Goal: Transaction & Acquisition: Purchase product/service

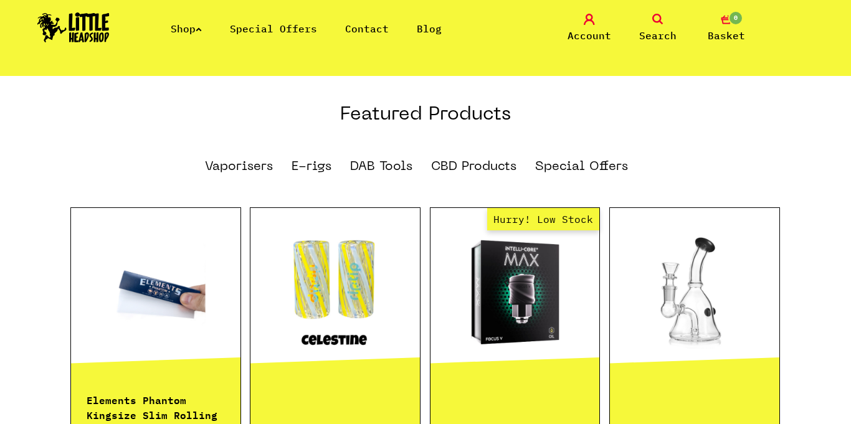
scroll to position [753, 0]
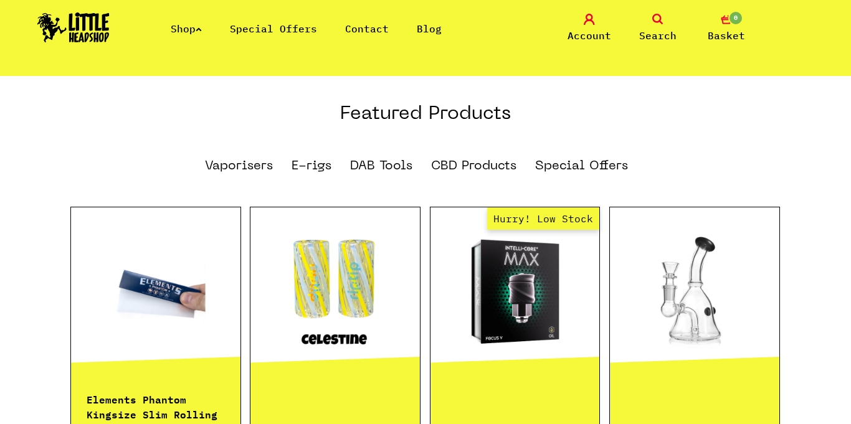
click at [132, 273] on link at bounding box center [156, 291] width 170 height 125
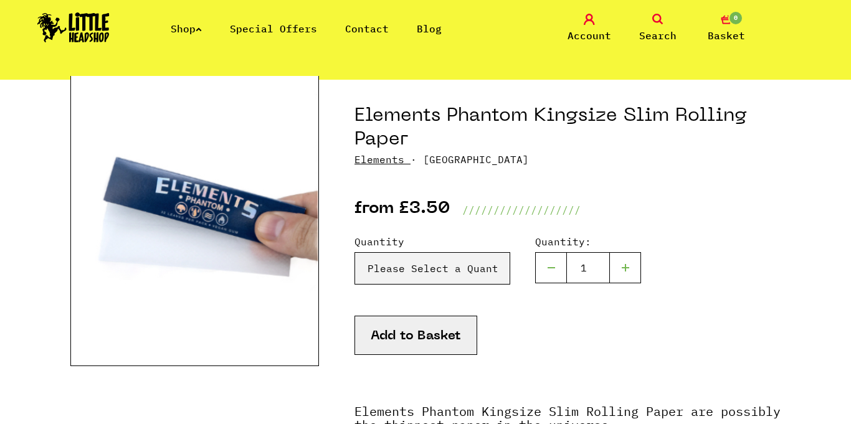
scroll to position [123, 0]
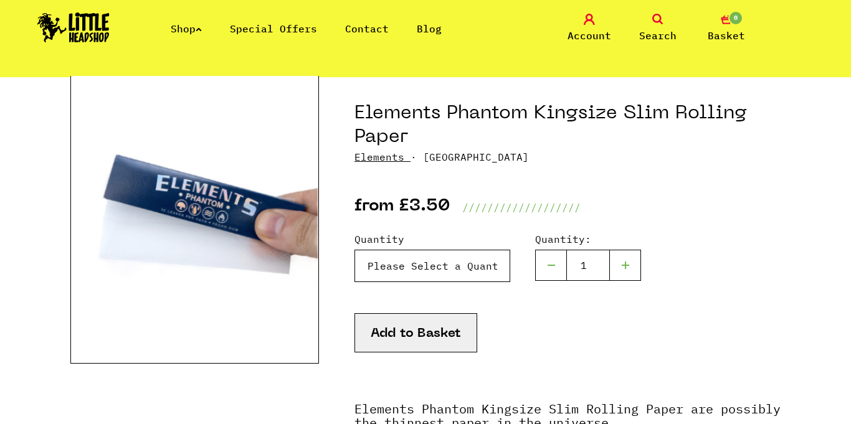
click at [483, 256] on select "Please Select a Quantity X 1 Pack - £3.50 X 4 Packs - £12.00 X 10 Packs - £25.00" at bounding box center [433, 266] width 156 height 32
click at [355, 250] on select "Please Select a Quantity X 1 Pack - £3.50 X 4 Packs - £12.00 X 10 Packs - £25.00" at bounding box center [433, 266] width 156 height 32
click at [416, 332] on button "Add to Basket" at bounding box center [416, 332] width 123 height 39
click at [480, 274] on select "Please Select a Quantity X 1 Pack - £3.50 X 4 Packs - £12.00 X 10 Packs - £25.00" at bounding box center [433, 266] width 156 height 32
select select "1961"
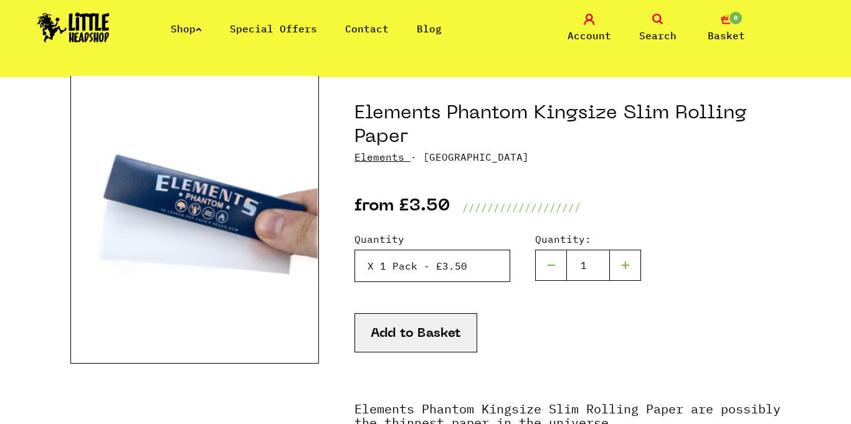
click at [355, 250] on select "Please Select a Quantity X 1 Pack - £3.50 X 4 Packs - £12.00 X 10 Packs - £25.00" at bounding box center [433, 266] width 156 height 32
click at [413, 331] on button "Add to Basket" at bounding box center [416, 332] width 123 height 39
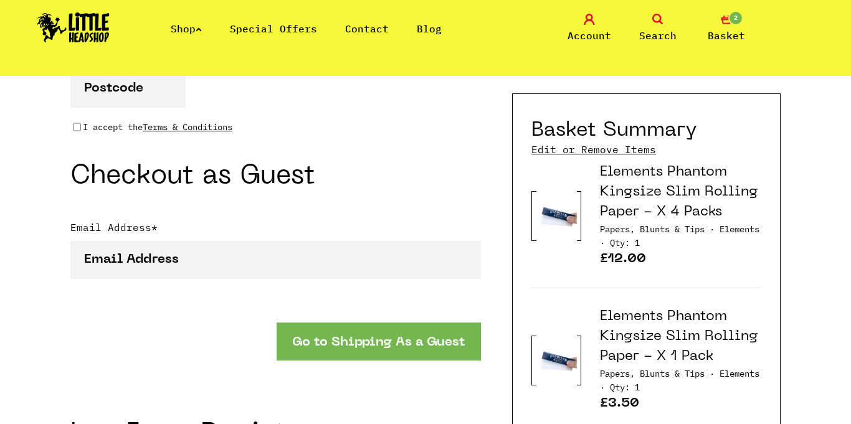
scroll to position [1100, 0]
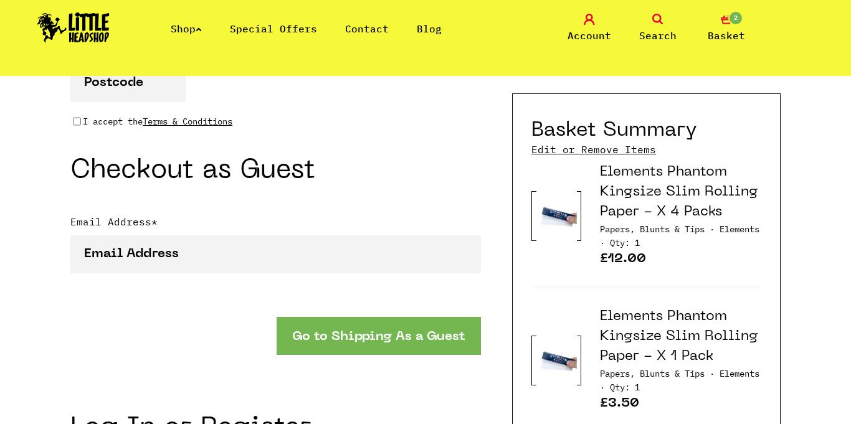
click at [625, 150] on link "Edit or Remove Items" at bounding box center [594, 150] width 125 height 14
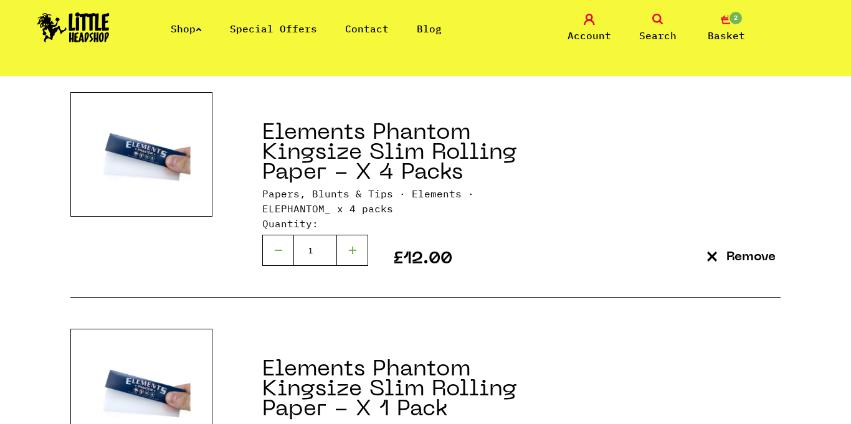
scroll to position [222, 0]
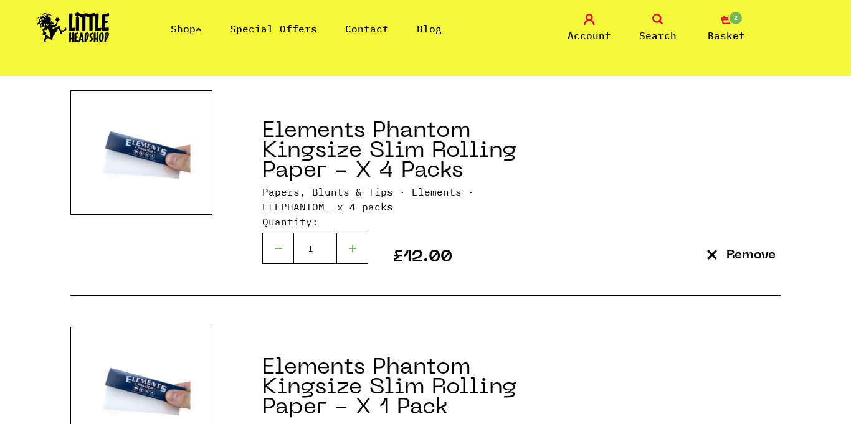
click at [744, 256] on p "Remove" at bounding box center [751, 255] width 49 height 13
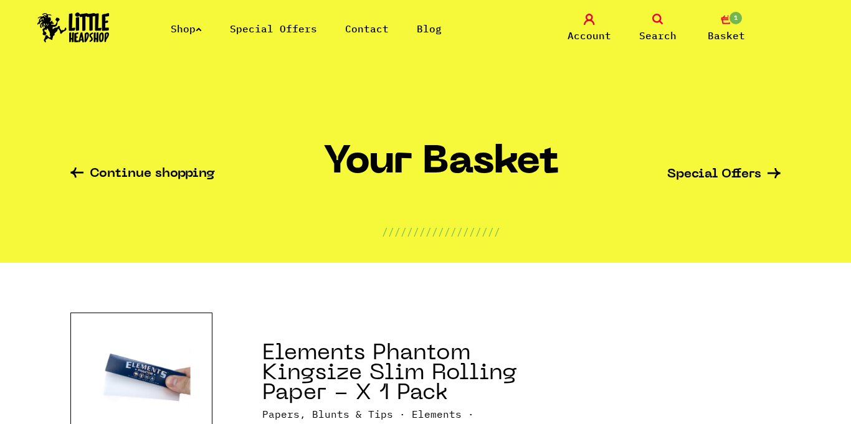
click at [664, 20] on link "Search" at bounding box center [658, 28] width 62 height 29
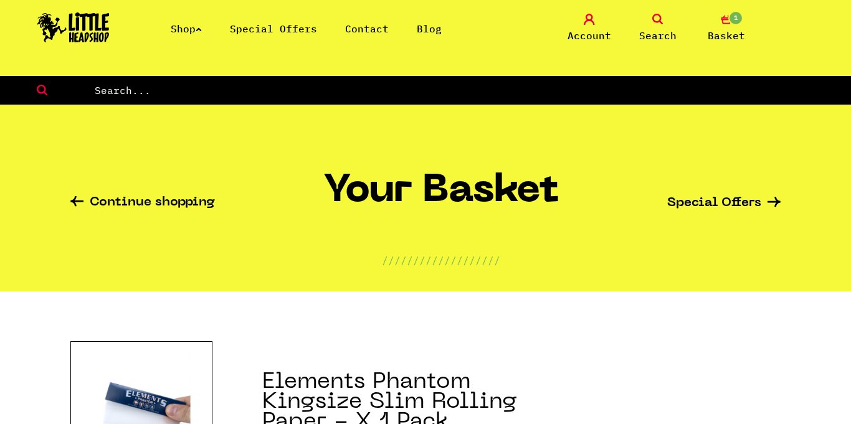
click at [306, 88] on input "text" at bounding box center [472, 90] width 758 height 16
type input "raw phantom"
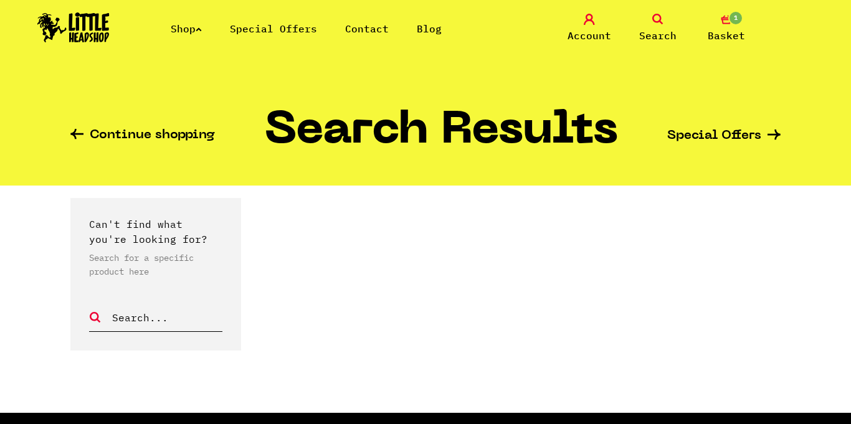
click at [655, 12] on div "Shop Special Offers Contact Blog Account Search 1 Basket" at bounding box center [425, 28] width 851 height 57
click at [660, 23] on icon at bounding box center [657, 19] width 11 height 11
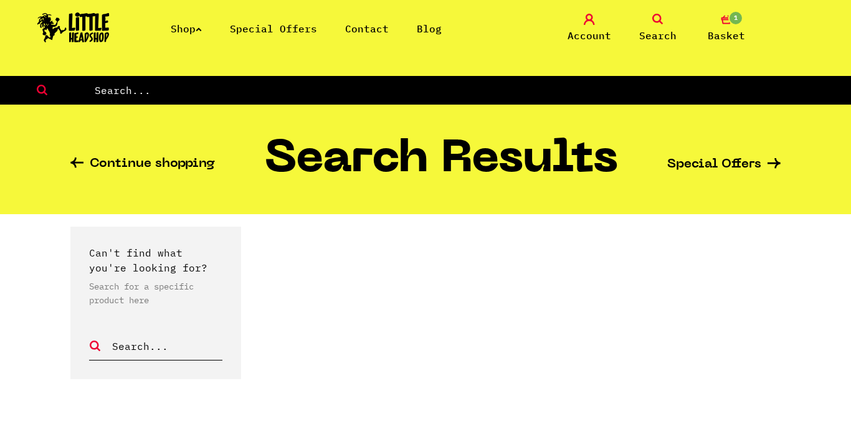
click at [317, 98] on form at bounding box center [425, 90] width 851 height 29
click at [320, 95] on input "text" at bounding box center [472, 90] width 758 height 16
paste input "raw ethereal"
type input "raw ethereal"
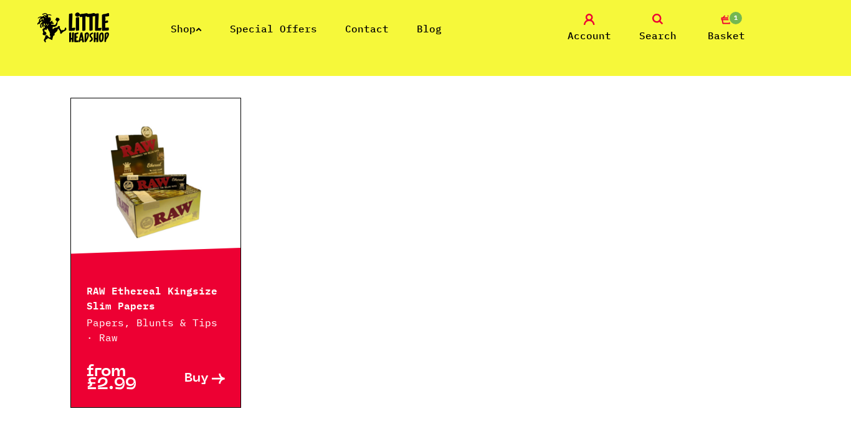
scroll to position [202, 0]
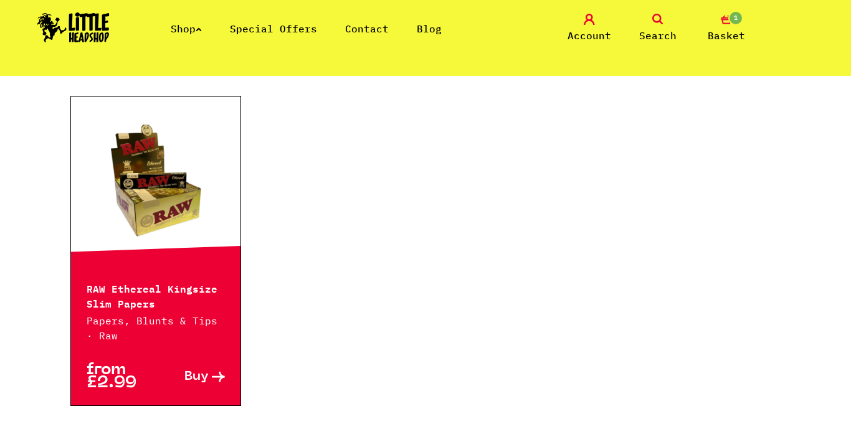
click at [162, 214] on link at bounding box center [156, 180] width 170 height 125
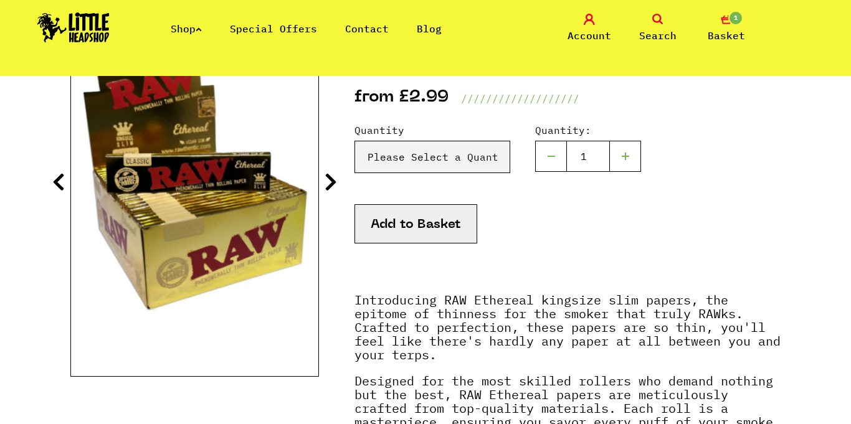
scroll to position [208, 0]
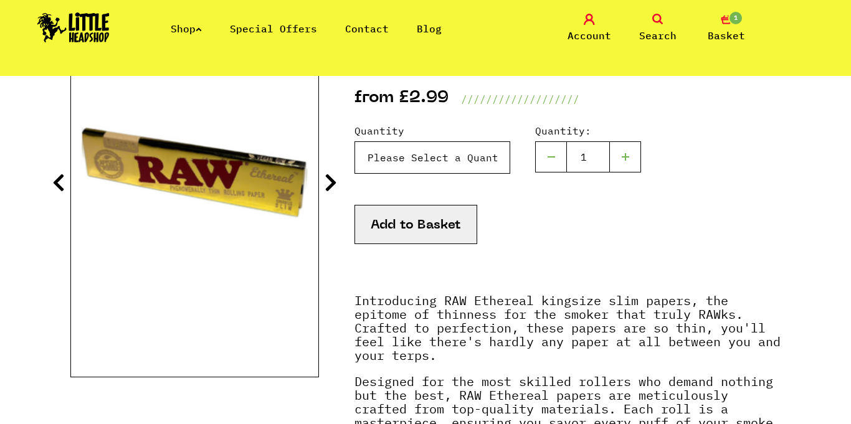
click at [462, 171] on select "Please Select a Quantity X 1 - £2.99 X 4 - £10.99 X 50 (Full Box) - £84.99" at bounding box center [433, 157] width 156 height 32
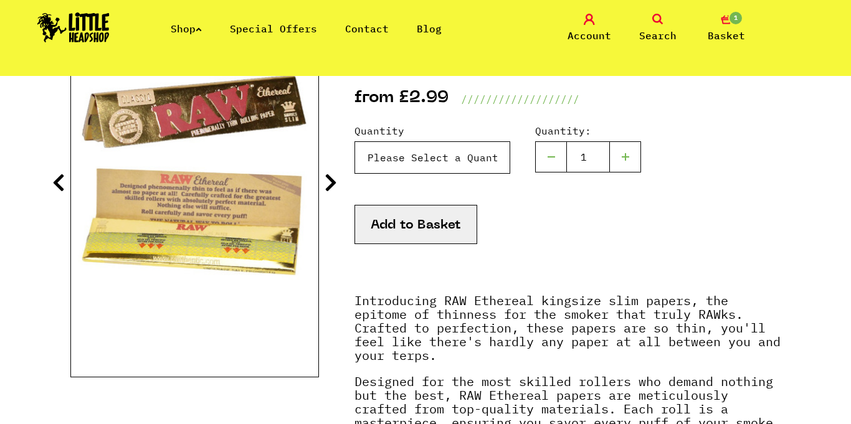
select select "1646"
click at [355, 141] on select "Please Select a Quantity X 1 - £2.99 X 4 - £10.99 X 50 (Full Box) - £84.99" at bounding box center [433, 157] width 156 height 32
click at [422, 229] on button "Add to Basket" at bounding box center [416, 224] width 123 height 39
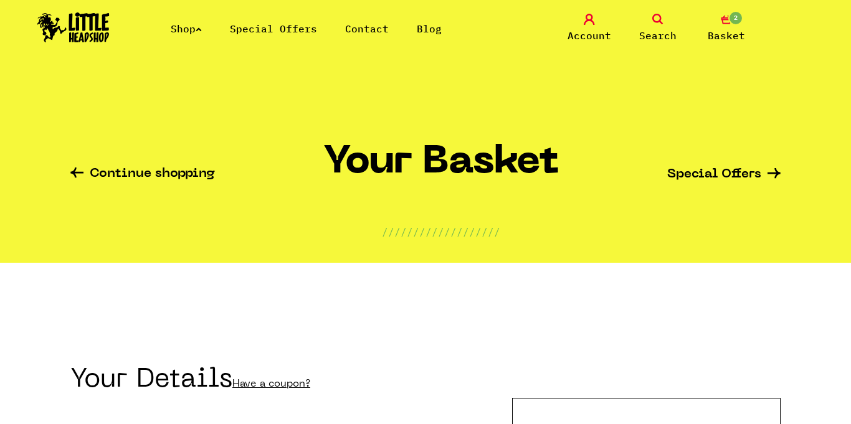
click at [665, 15] on link "Search" at bounding box center [658, 28] width 62 height 29
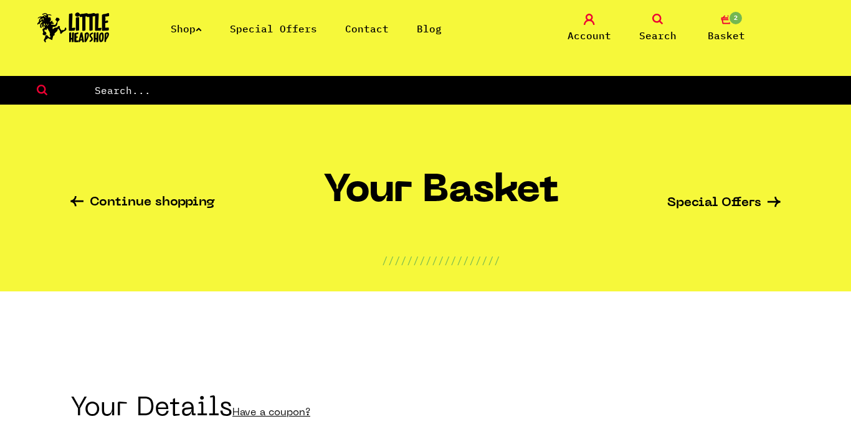
click at [356, 97] on input "text" at bounding box center [472, 90] width 758 height 16
type input "grinder"
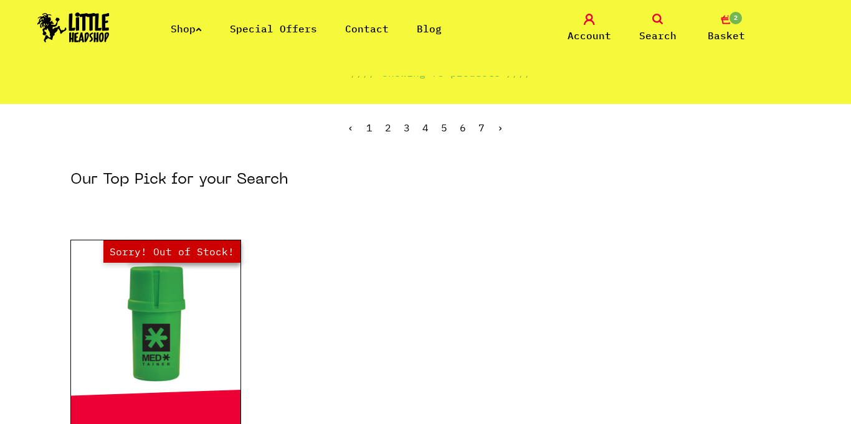
scroll to position [110, 0]
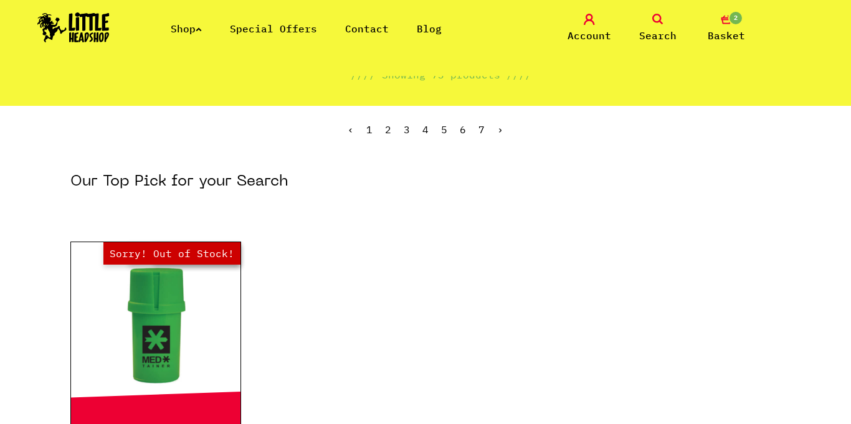
click at [387, 128] on link "2" at bounding box center [388, 129] width 6 height 12
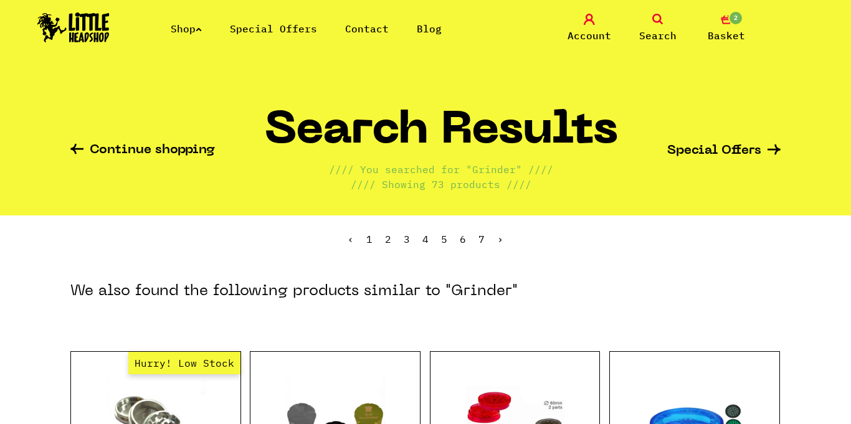
click at [659, 28] on span "Search" at bounding box center [657, 35] width 37 height 15
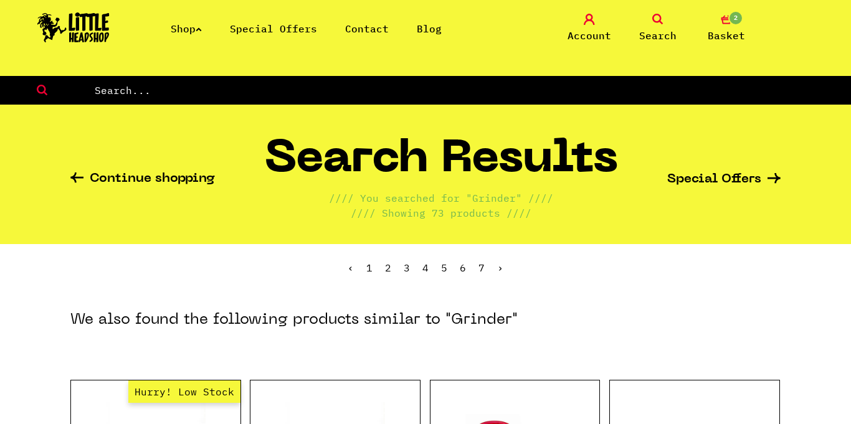
click at [153, 84] on input "text" at bounding box center [472, 90] width 758 height 16
type input "3 pice grinder"
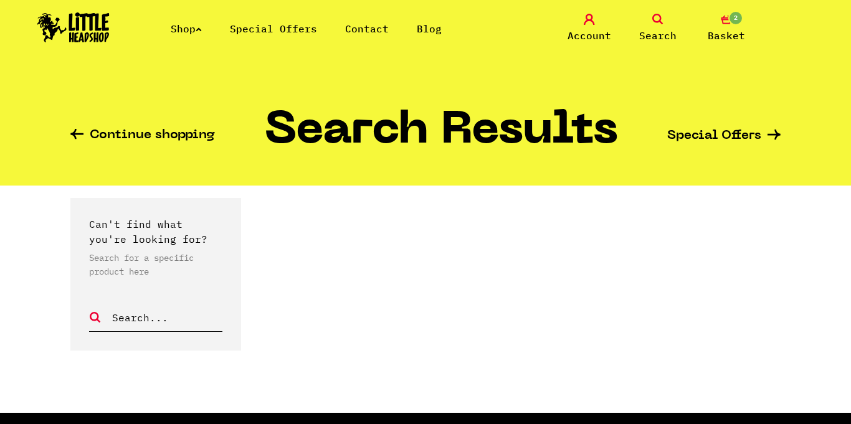
scroll to position [4, 0]
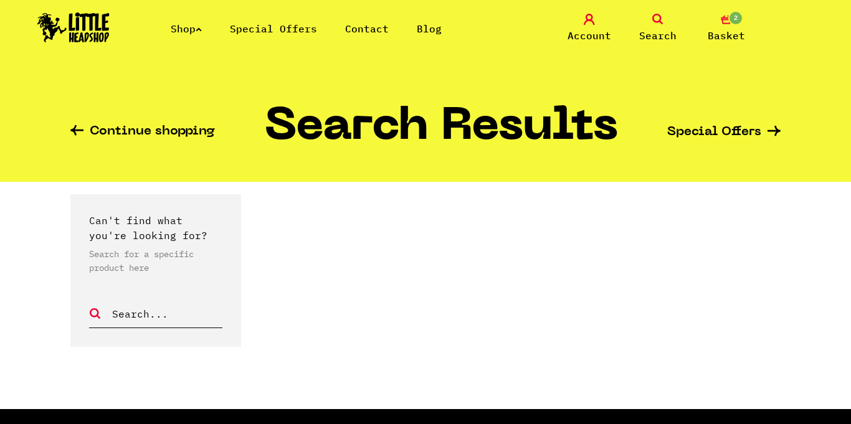
click at [190, 33] on link "Shop" at bounding box center [186, 28] width 31 height 12
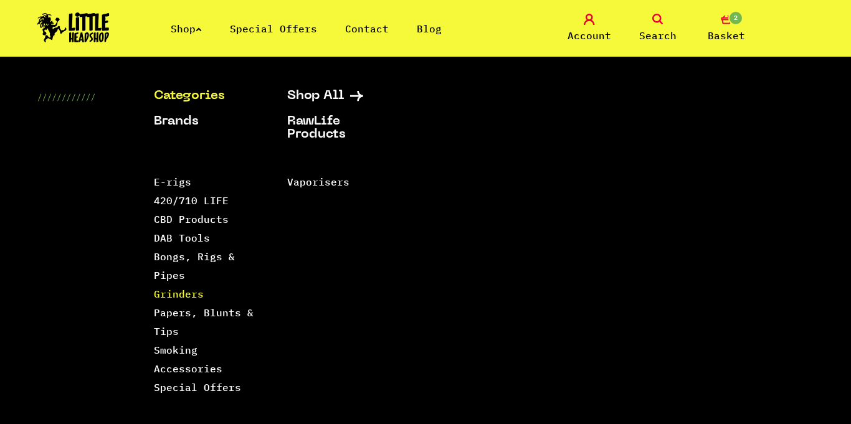
click at [163, 290] on link "Grinders" at bounding box center [179, 294] width 50 height 12
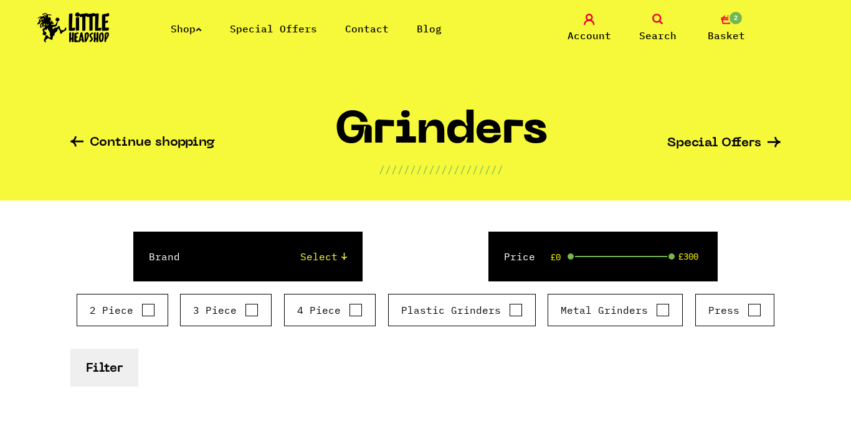
click at [237, 316] on label "3 Piece" at bounding box center [225, 310] width 65 height 15
click at [245, 316] on input "3 Piece" at bounding box center [252, 310] width 14 height 12
checkbox input "true"
click at [656, 313] on input "Metal Grinders" at bounding box center [663, 310] width 14 height 12
checkbox input "true"
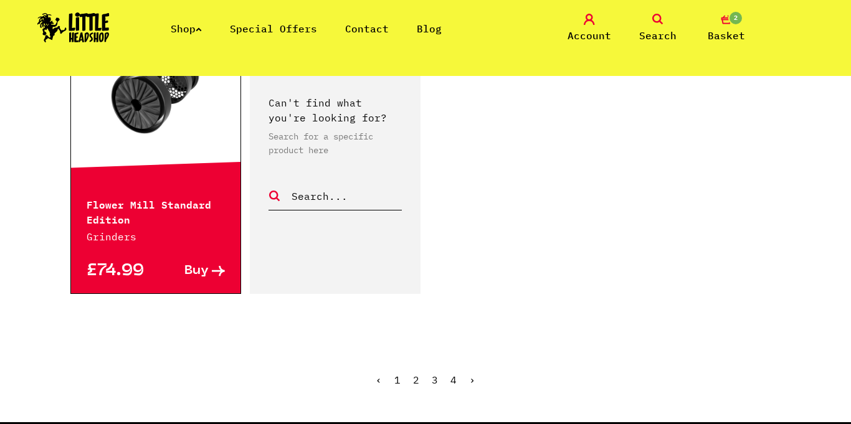
scroll to position [2076, 0]
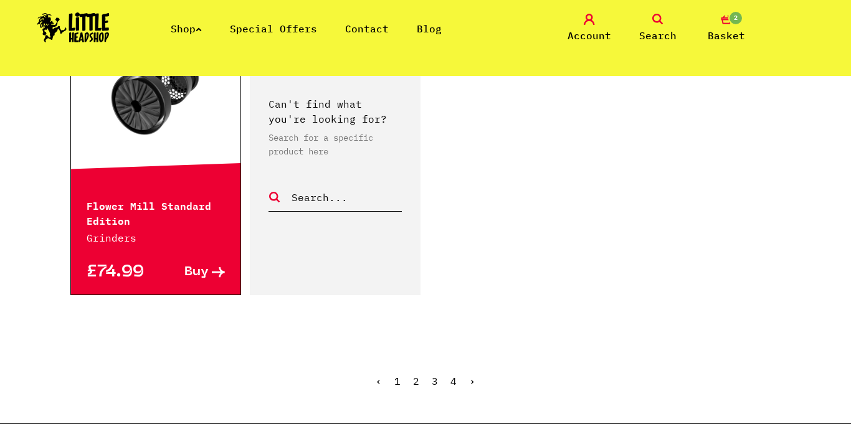
click at [417, 375] on link "2" at bounding box center [416, 381] width 6 height 12
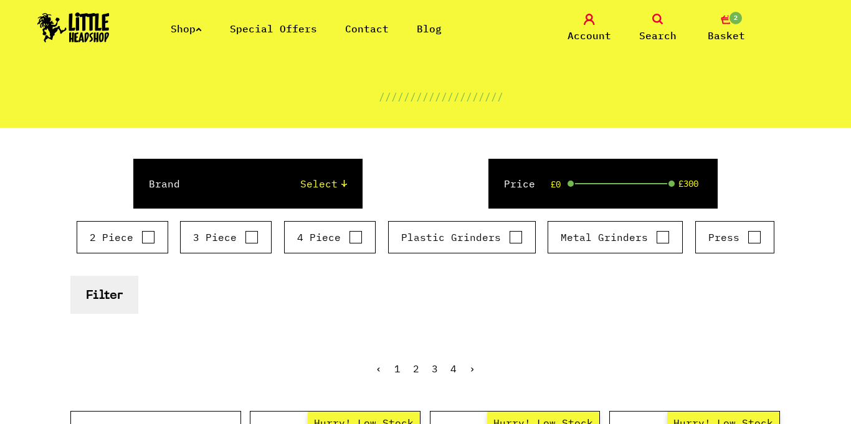
scroll to position [44, 0]
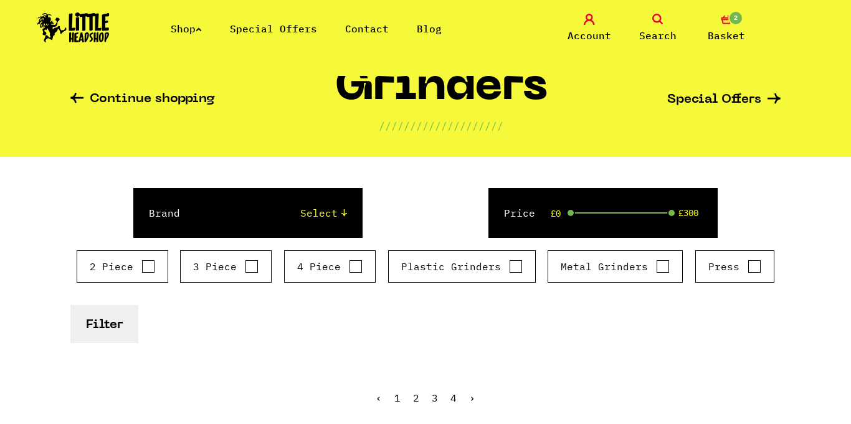
click at [253, 272] on input "3 Piece" at bounding box center [252, 267] width 14 height 12
checkbox input "true"
click at [644, 268] on label "Metal Grinders" at bounding box center [615, 266] width 109 height 15
click at [656, 268] on input "Metal Grinders" at bounding box center [663, 267] width 14 height 12
checkbox input "true"
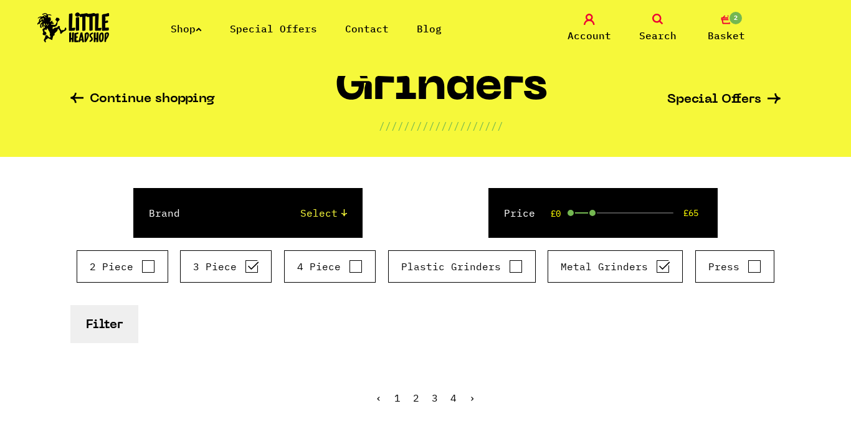
drag, startPoint x: 667, startPoint y: 216, endPoint x: 591, endPoint y: 222, distance: 75.7
click at [591, 222] on div "Price £0 £65" at bounding box center [603, 213] width 229 height 50
drag, startPoint x: 591, startPoint y: 222, endPoint x: 584, endPoint y: 216, distance: 9.7
click at [584, 216] on div "Price £0 £65" at bounding box center [603, 213] width 229 height 50
drag, startPoint x: 591, startPoint y: 211, endPoint x: 580, endPoint y: 215, distance: 12.4
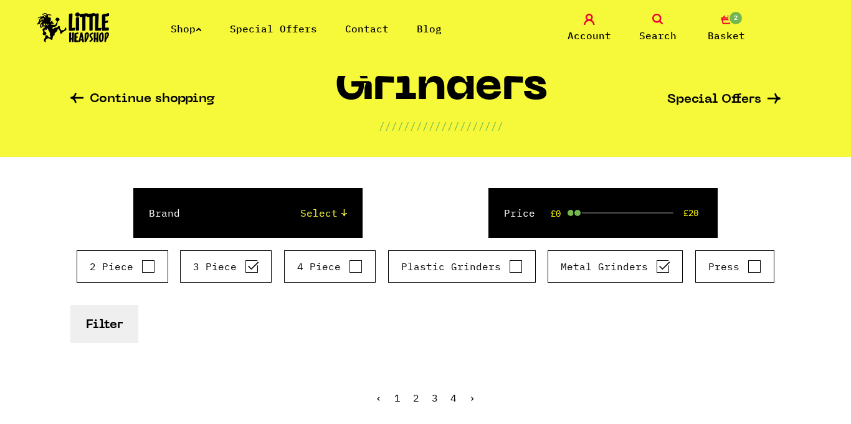
click at [580, 215] on span at bounding box center [577, 213] width 9 height 9
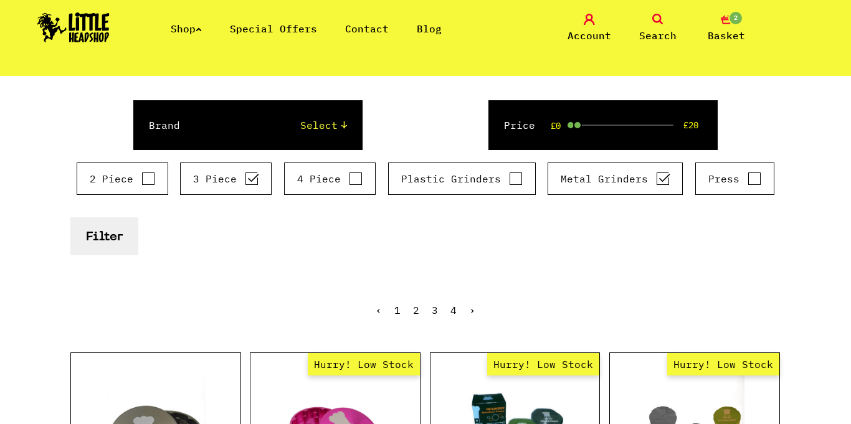
scroll to position [128, 0]
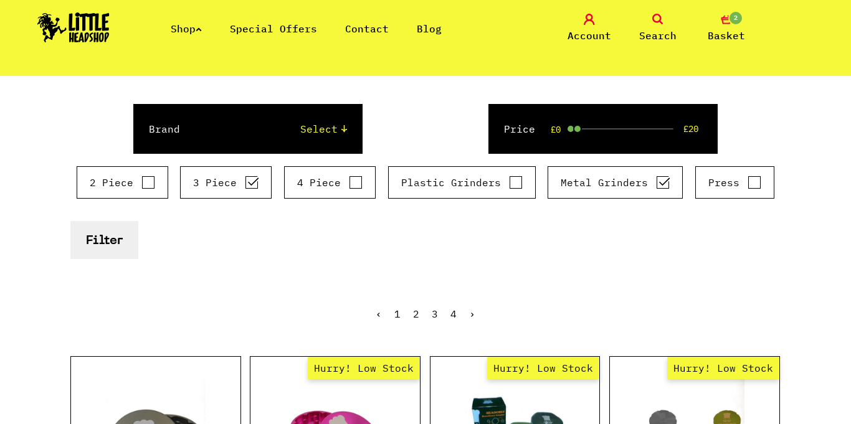
click at [123, 242] on button "Filter" at bounding box center [104, 240] width 68 height 38
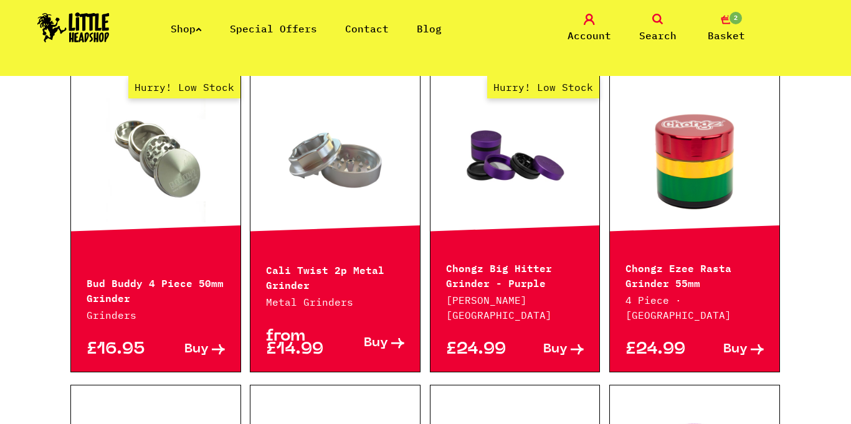
scroll to position [719, 0]
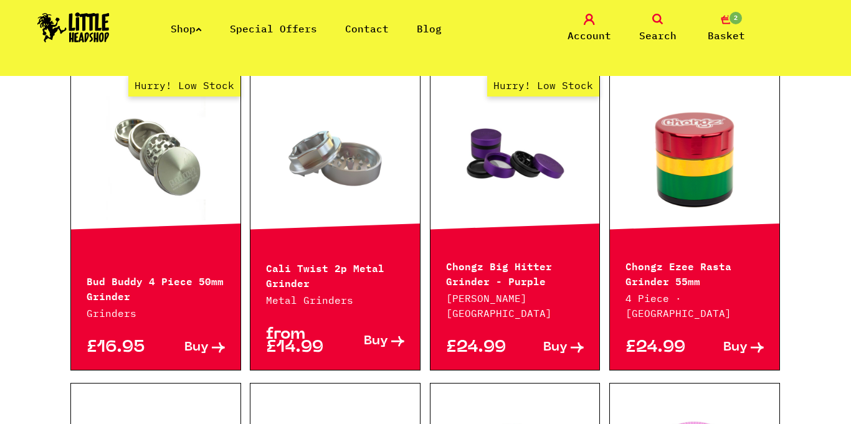
click at [646, 288] on p "Chongz Ezee Rasta Grinder 55mm" at bounding box center [695, 273] width 138 height 30
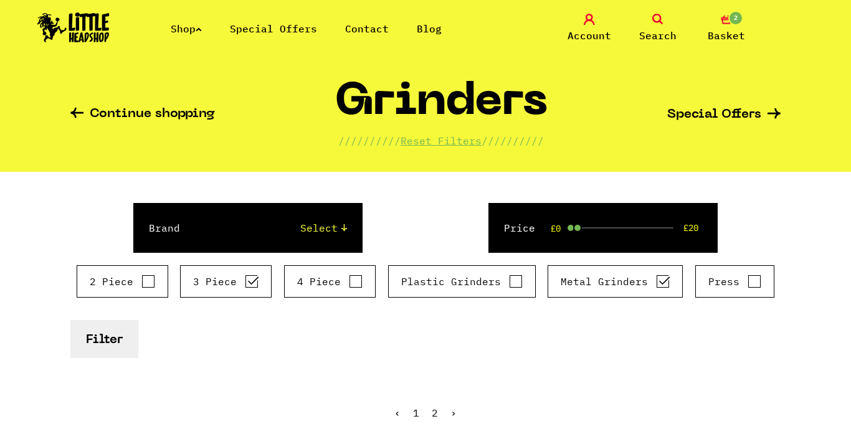
scroll to position [0, 0]
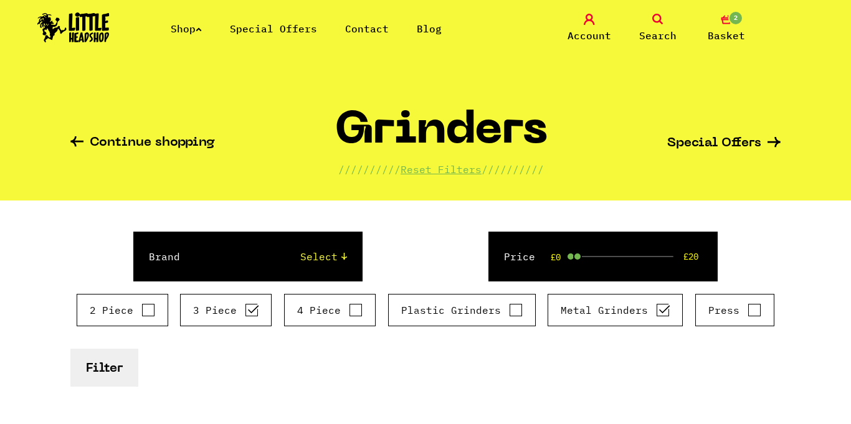
click at [351, 310] on input "4 Piece" at bounding box center [356, 310] width 14 height 12
checkbox input "true"
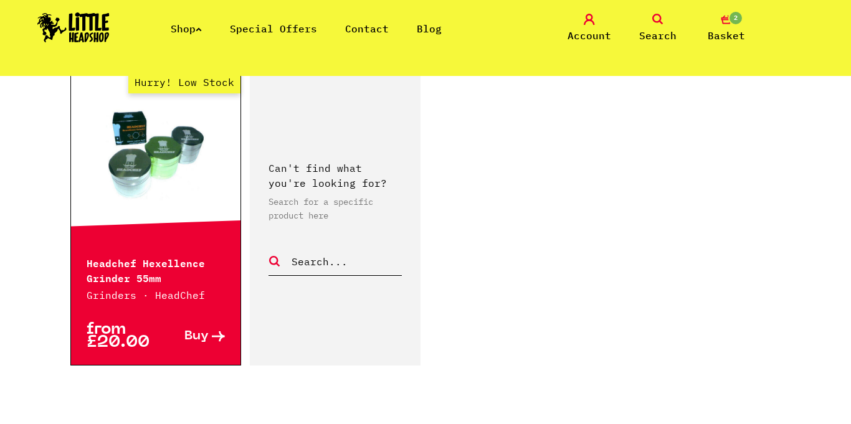
scroll to position [2019, 0]
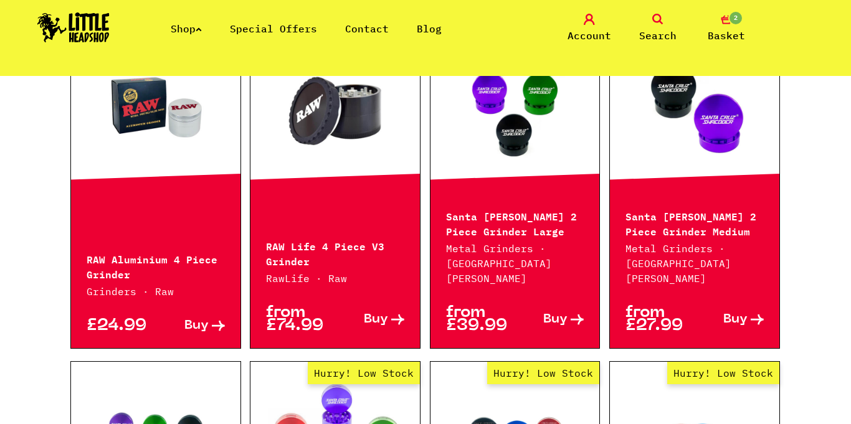
scroll to position [997, 0]
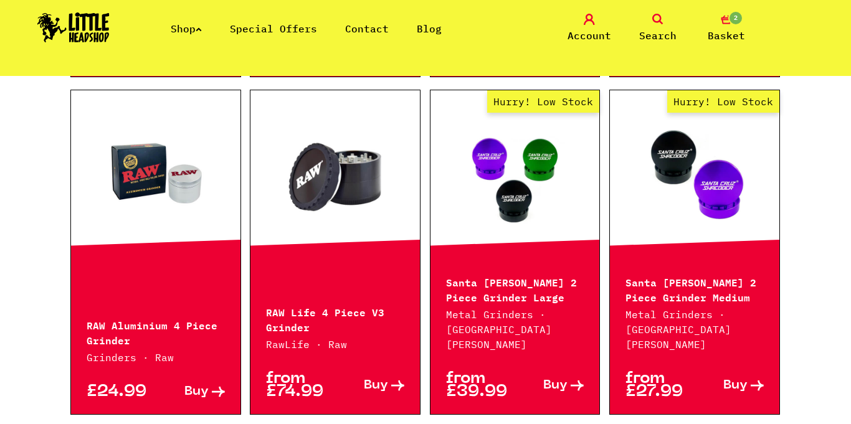
click at [179, 27] on link "Shop" at bounding box center [186, 28] width 31 height 12
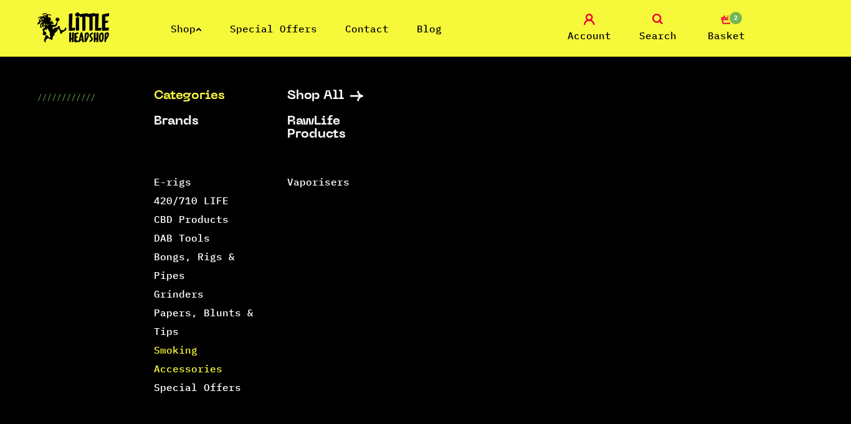
click at [176, 371] on link "Smoking Accessories" at bounding box center [188, 359] width 69 height 31
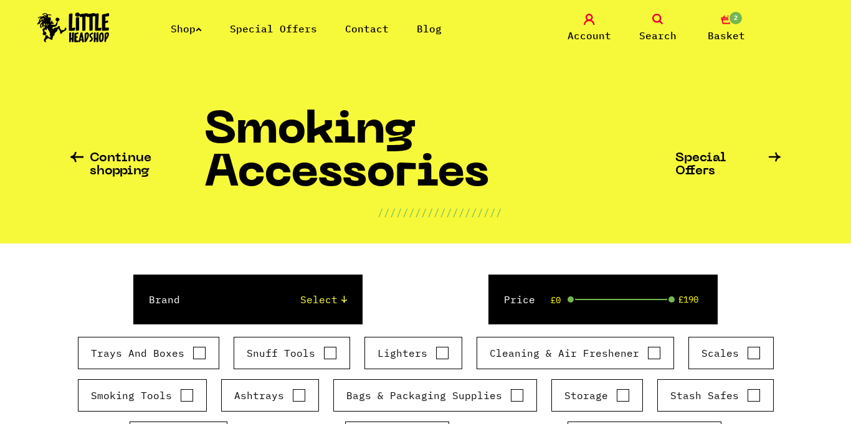
click at [194, 356] on input "Trays And Boxes" at bounding box center [200, 353] width 14 height 12
checkbox input "true"
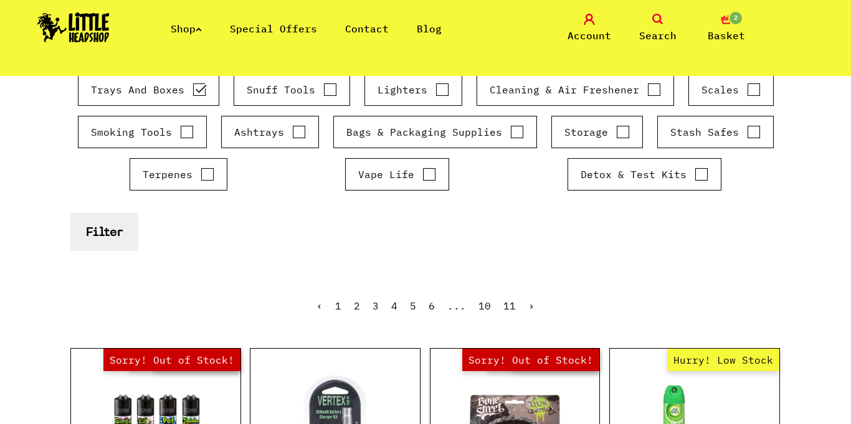
scroll to position [257, 0]
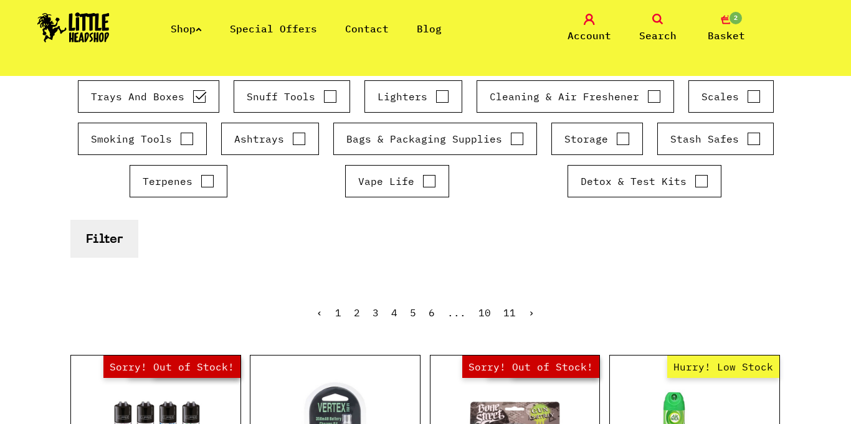
click at [102, 239] on button "Filter" at bounding box center [104, 239] width 68 height 38
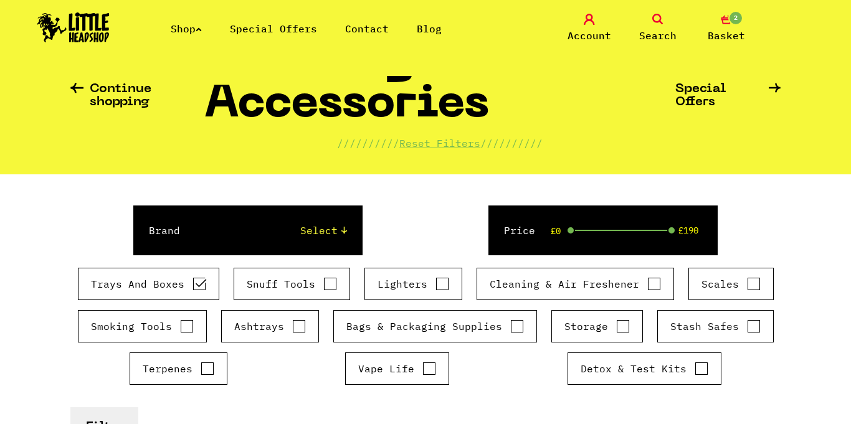
scroll to position [107, 0]
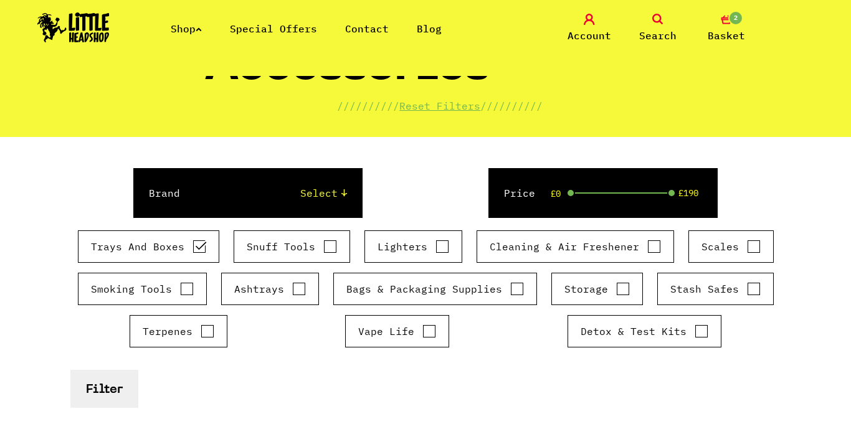
click at [666, 333] on label "Detox & Test Kits" at bounding box center [645, 331] width 128 height 15
click at [695, 333] on input "Detox & Test Kits" at bounding box center [702, 331] width 14 height 12
checkbox input "true"
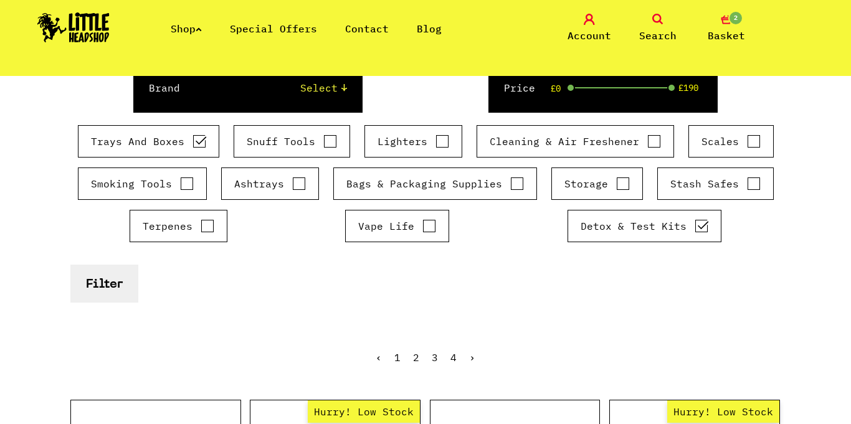
scroll to position [214, 0]
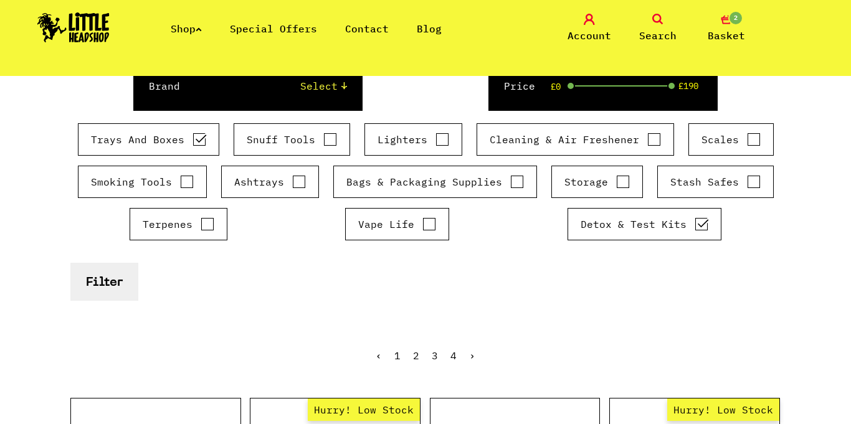
click at [148, 140] on label "Trays And Boxes" at bounding box center [148, 139] width 115 height 15
click at [193, 140] on input "Trays And Boxes" at bounding box center [200, 139] width 14 height 12
checkbox input "false"
click at [88, 288] on button "Filter" at bounding box center [104, 282] width 68 height 38
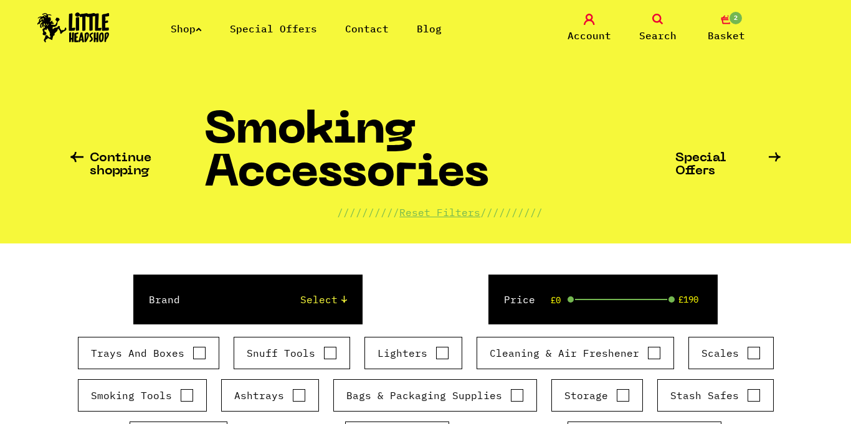
click at [202, 30] on icon at bounding box center [199, 29] width 6 height 5
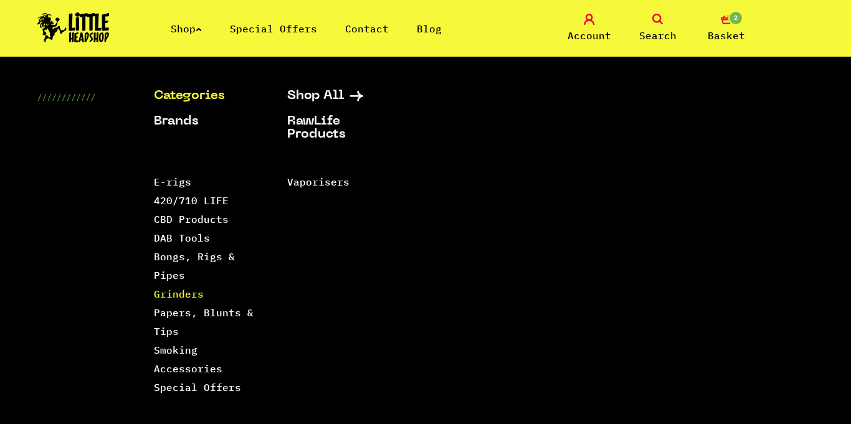
click at [184, 297] on link "Grinders" at bounding box center [179, 294] width 50 height 12
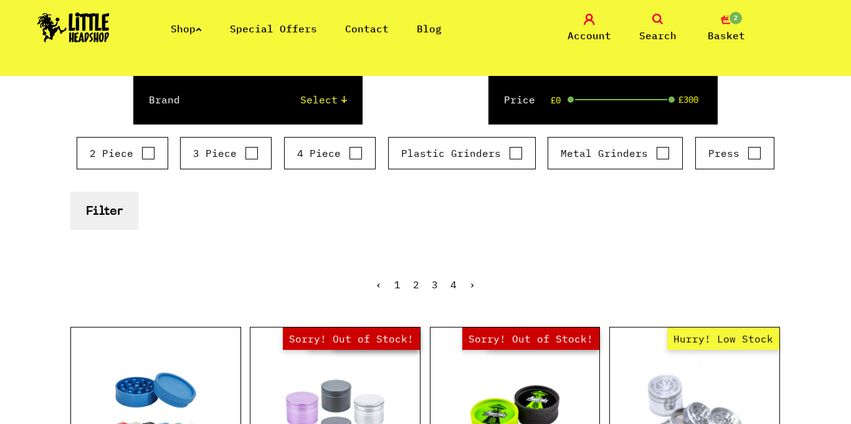
scroll to position [155, 0]
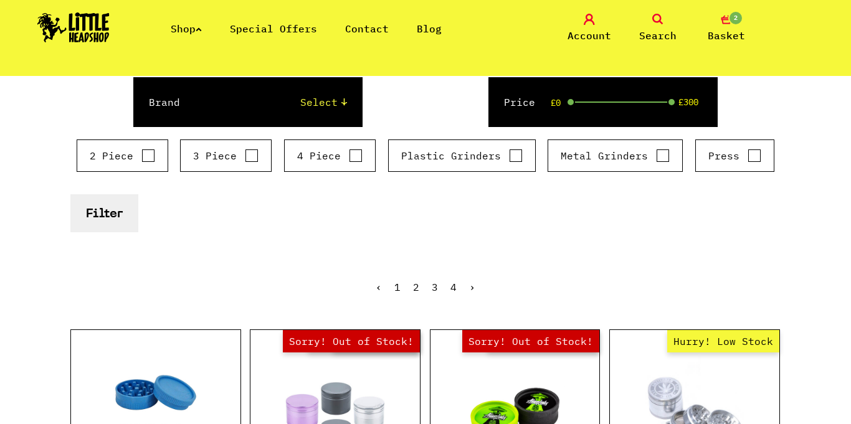
click at [241, 160] on label "3 Piece" at bounding box center [225, 155] width 65 height 15
click at [245, 160] on input "3 Piece" at bounding box center [252, 156] width 14 height 12
checkbox input "true"
click at [114, 224] on button "Filter" at bounding box center [104, 213] width 68 height 38
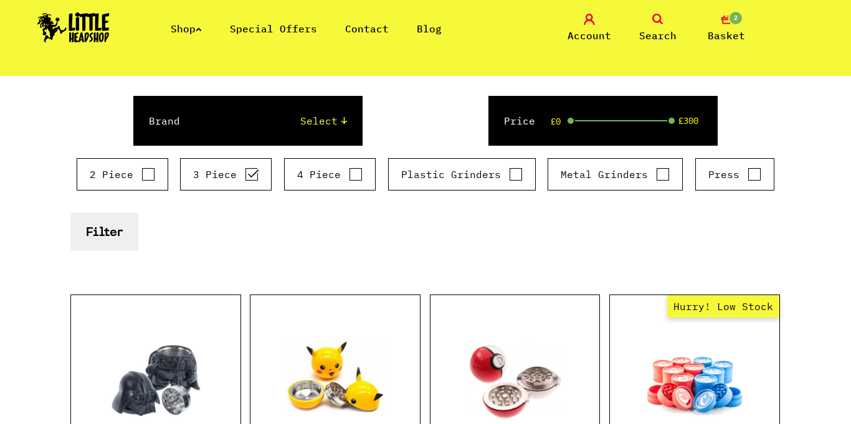
scroll to position [137, 0]
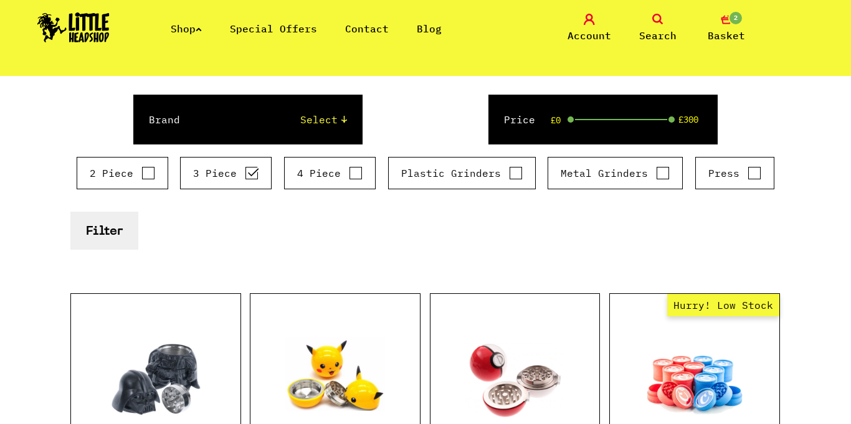
click at [375, 171] on div "4 Piece" at bounding box center [330, 173] width 92 height 32
click at [350, 173] on input "4 Piece" at bounding box center [356, 173] width 14 height 12
checkbox input "true"
click at [257, 172] on input "3 Piece" at bounding box center [252, 173] width 14 height 12
checkbox input "false"
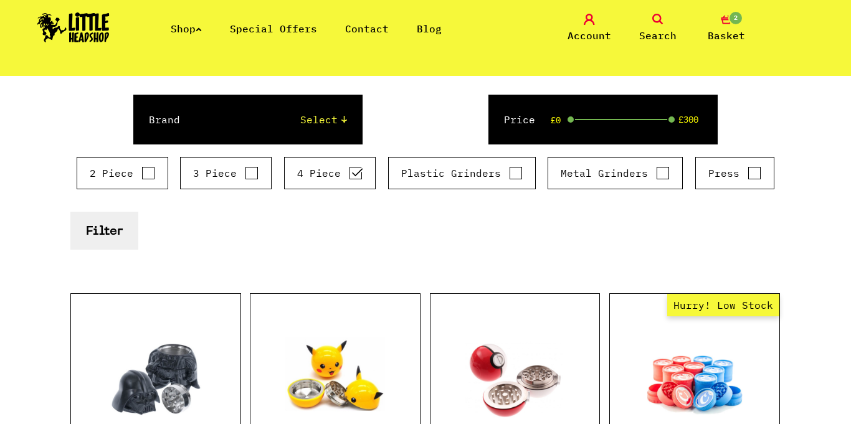
click at [117, 234] on button "Filter" at bounding box center [104, 231] width 68 height 38
